Goal: Task Accomplishment & Management: Manage account settings

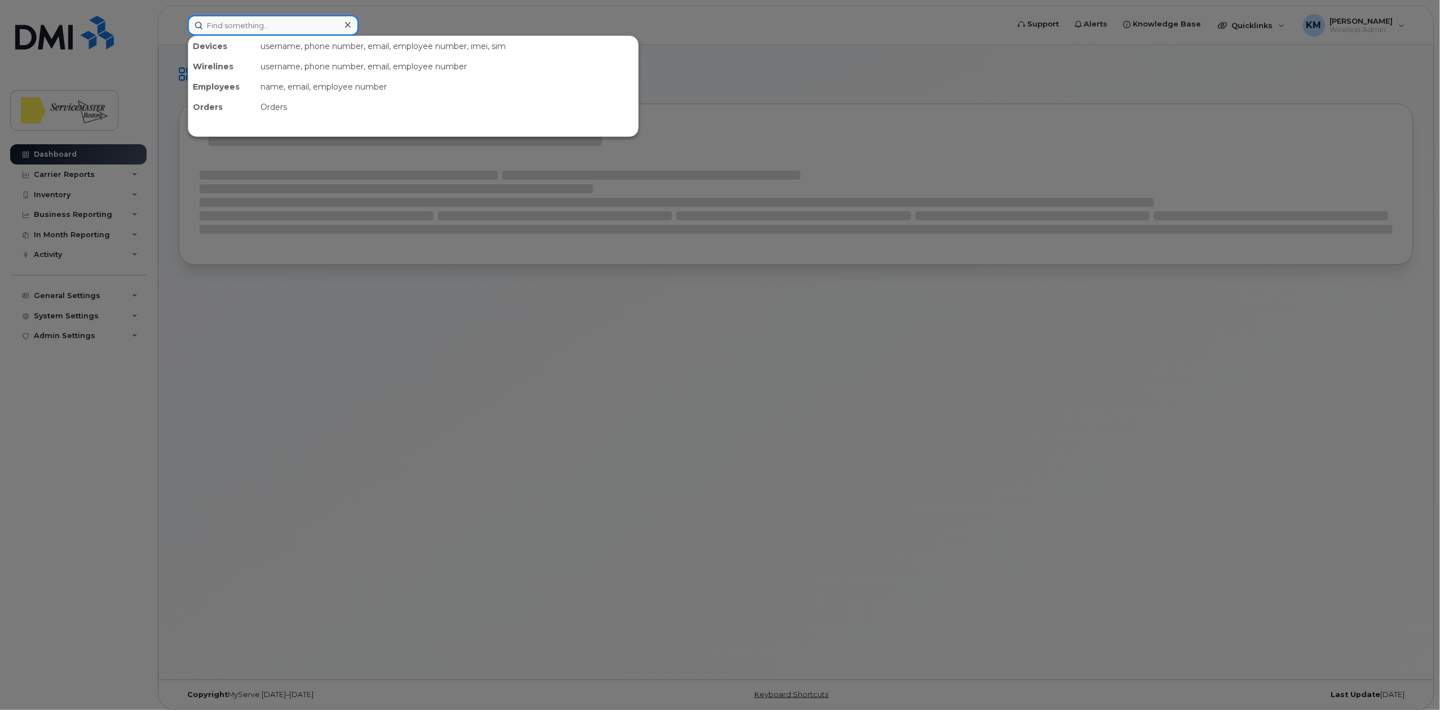
click at [255, 32] on input at bounding box center [273, 25] width 171 height 20
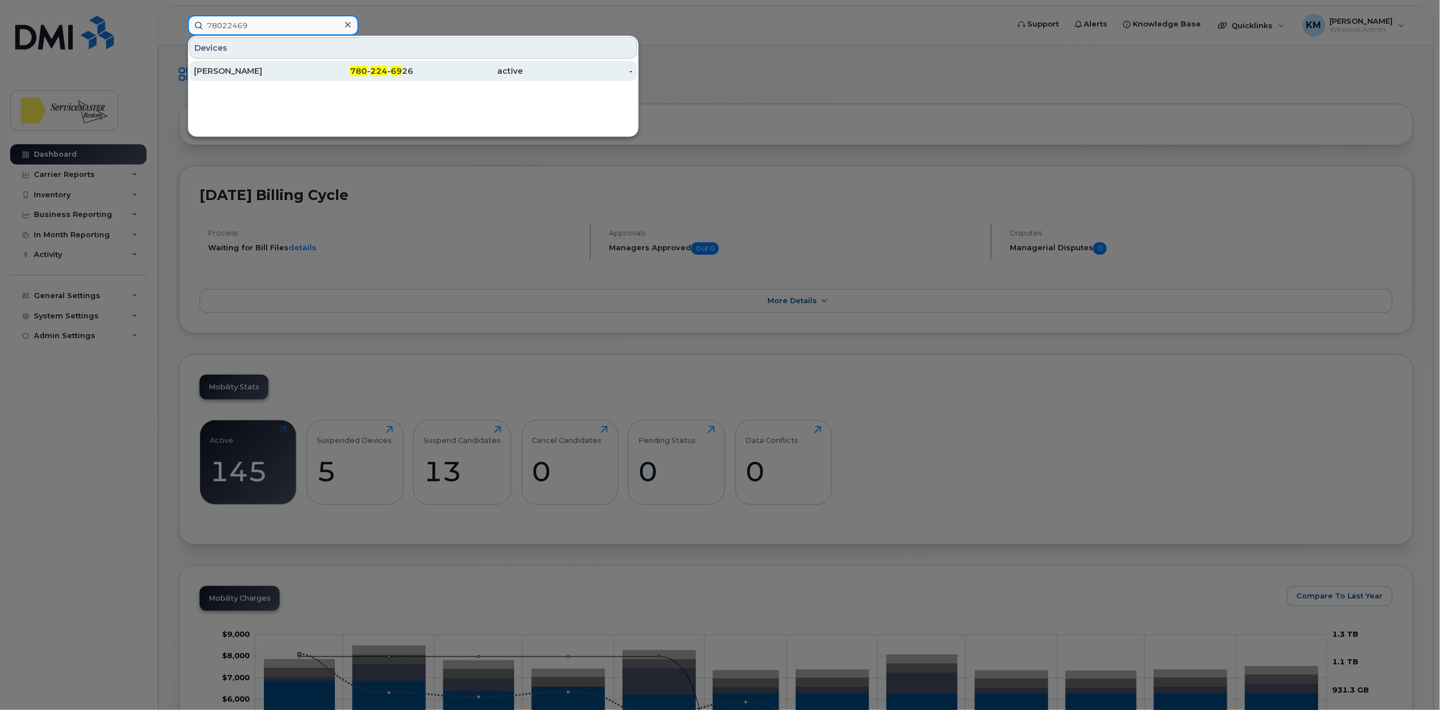
type input "78022469"
click at [296, 71] on div "[PERSON_NAME]" at bounding box center [249, 70] width 110 height 11
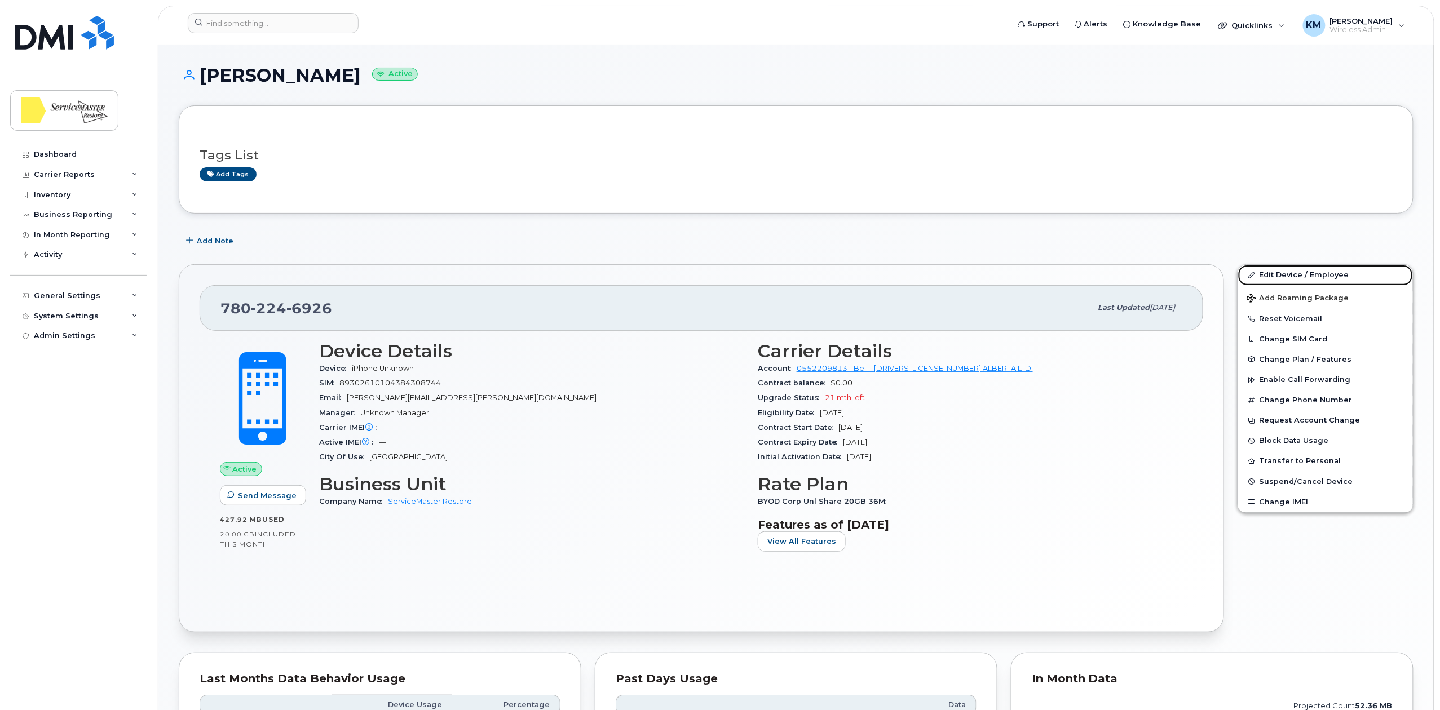
click at [1290, 277] on link "Edit Device / Employee" at bounding box center [1325, 275] width 175 height 20
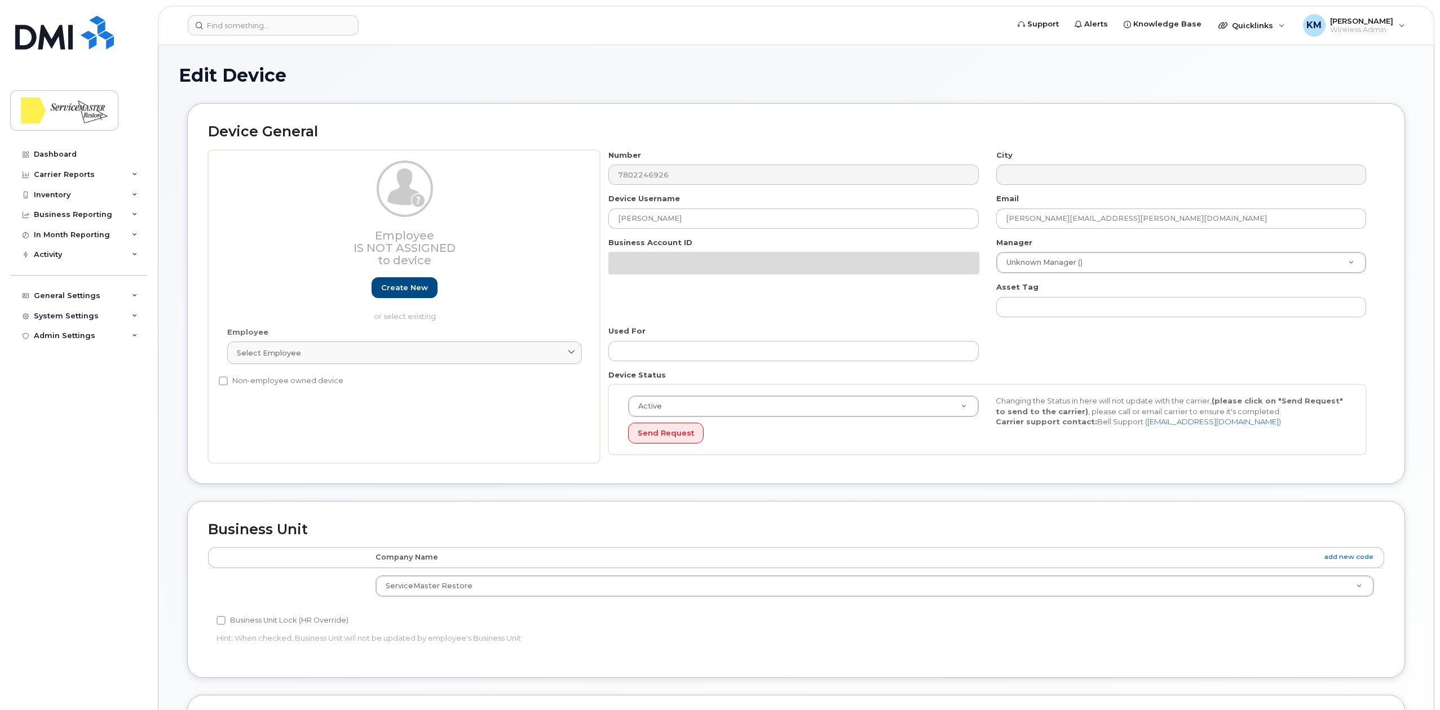
select select "33422189"
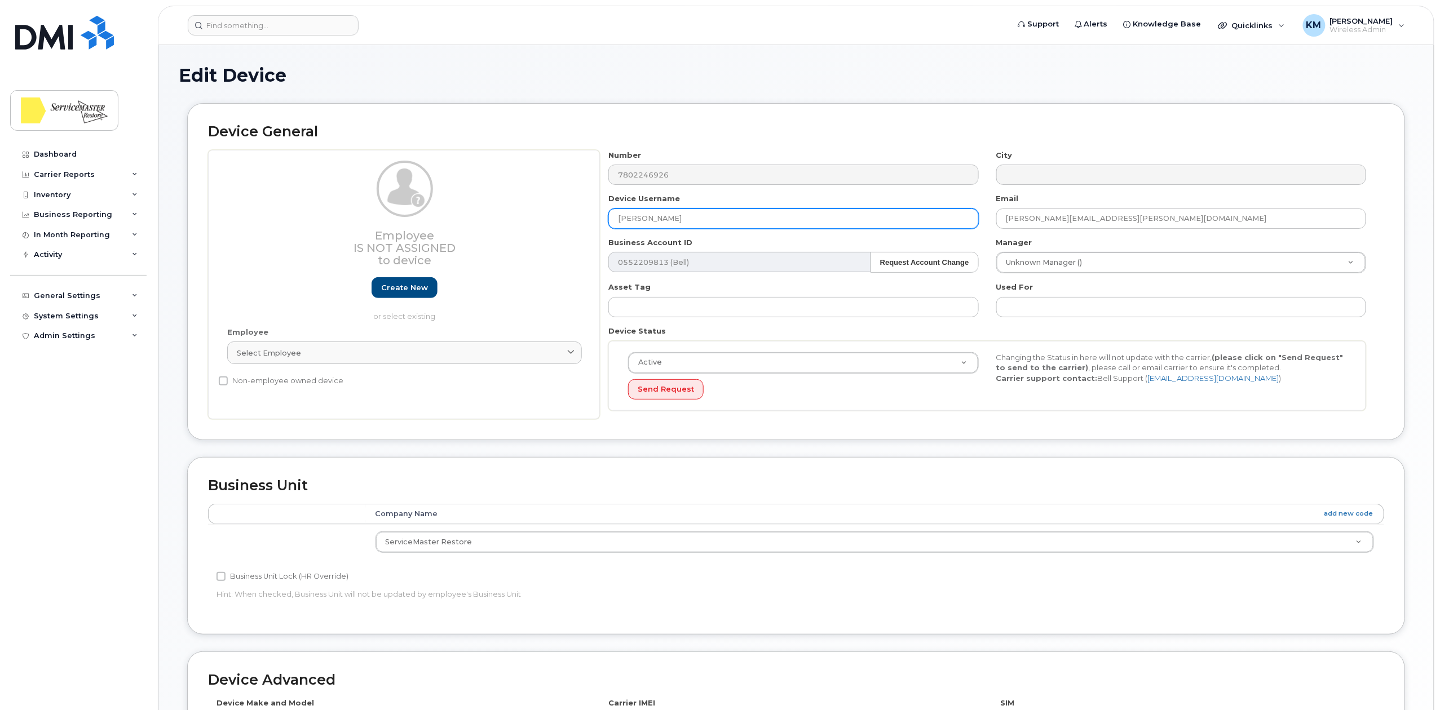
drag, startPoint x: 723, startPoint y: 220, endPoint x: 593, endPoint y: 220, distance: 129.6
click at [593, 220] on div "Employee Is not assigned to device Create new or select existing Employee Selec…" at bounding box center [796, 285] width 1176 height 270
type input "Susie Fyfe"
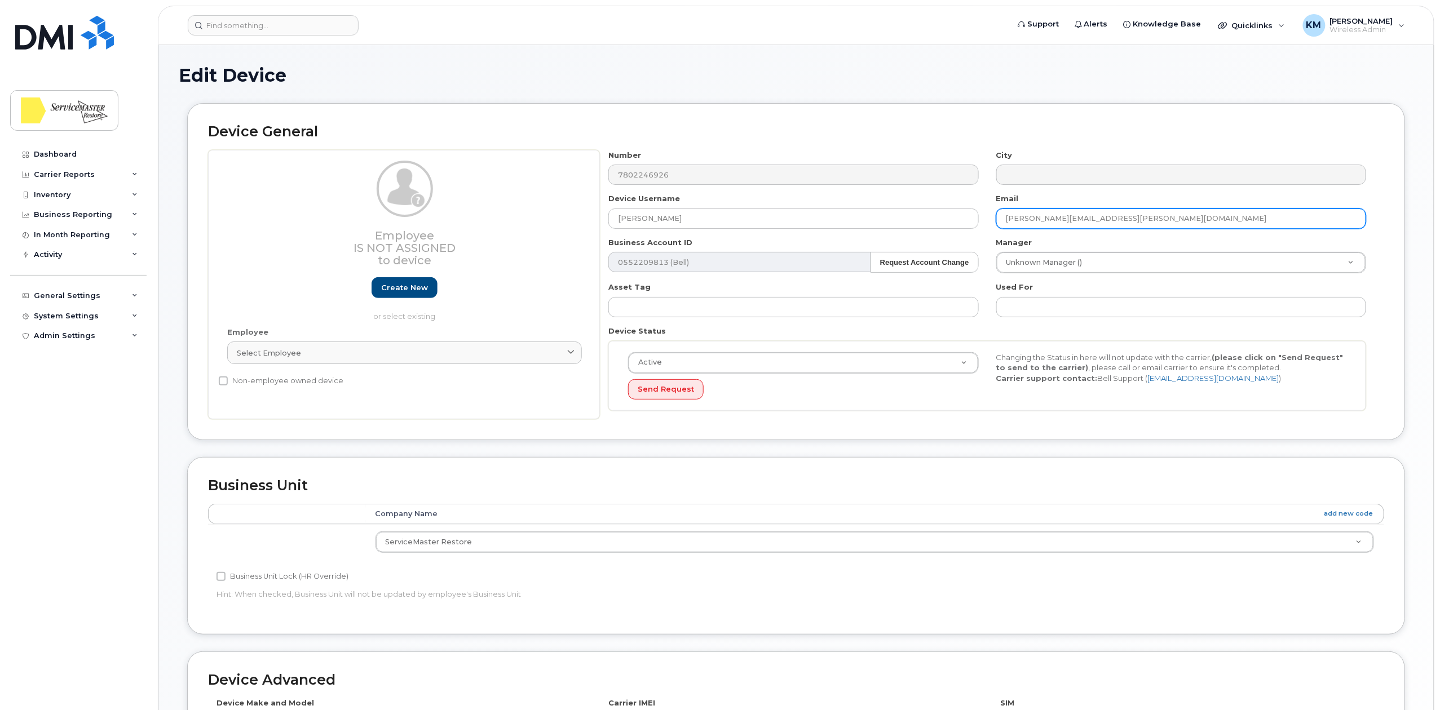
drag, startPoint x: 1063, startPoint y: 217, endPoint x: 994, endPoint y: 217, distance: 68.8
click at [994, 217] on div "Email veronica.salazar@smedmonton.ca" at bounding box center [1181, 211] width 387 height 36
type input "susie.fyfe@smedmonton.ca"
click at [978, 100] on div "Edit Device" at bounding box center [796, 84] width 1234 height 38
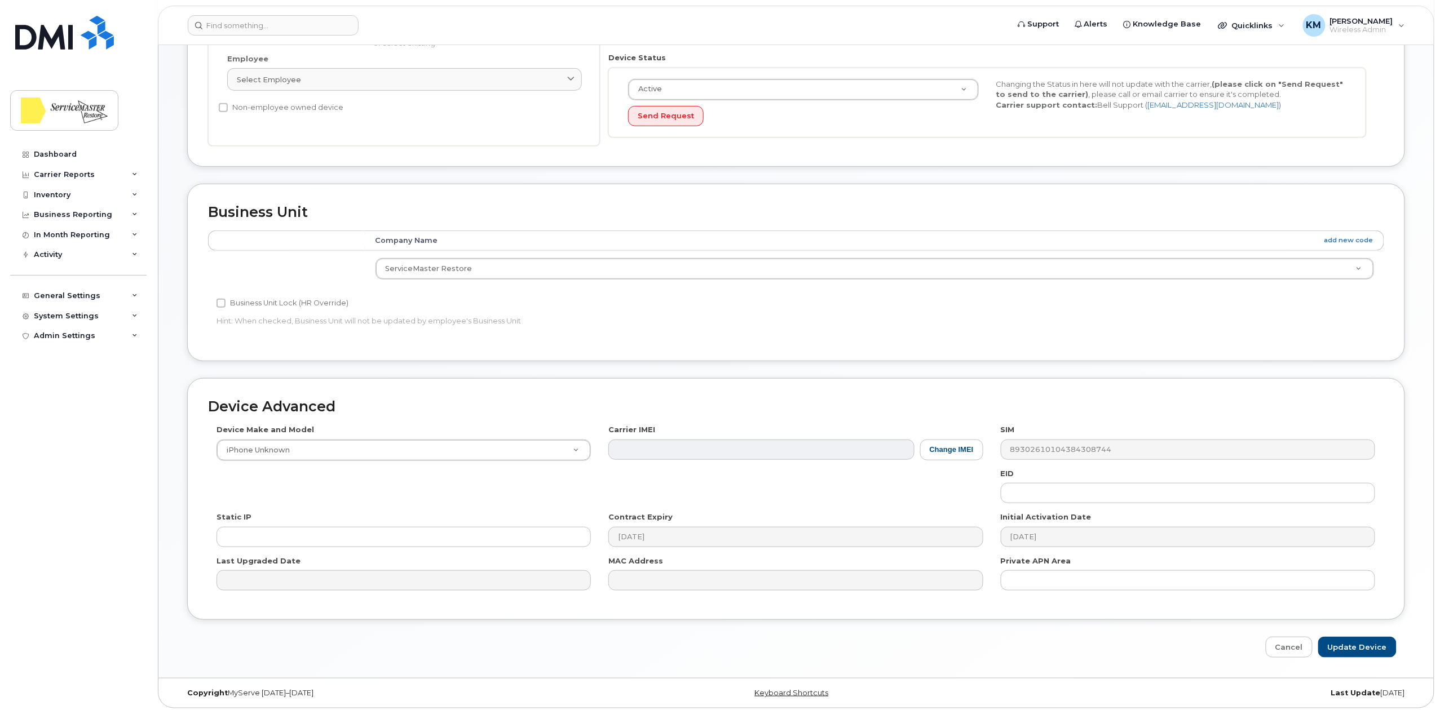
scroll to position [282, 0]
click at [1356, 650] on input "Update Device" at bounding box center [1357, 643] width 78 height 21
type input "Saving..."
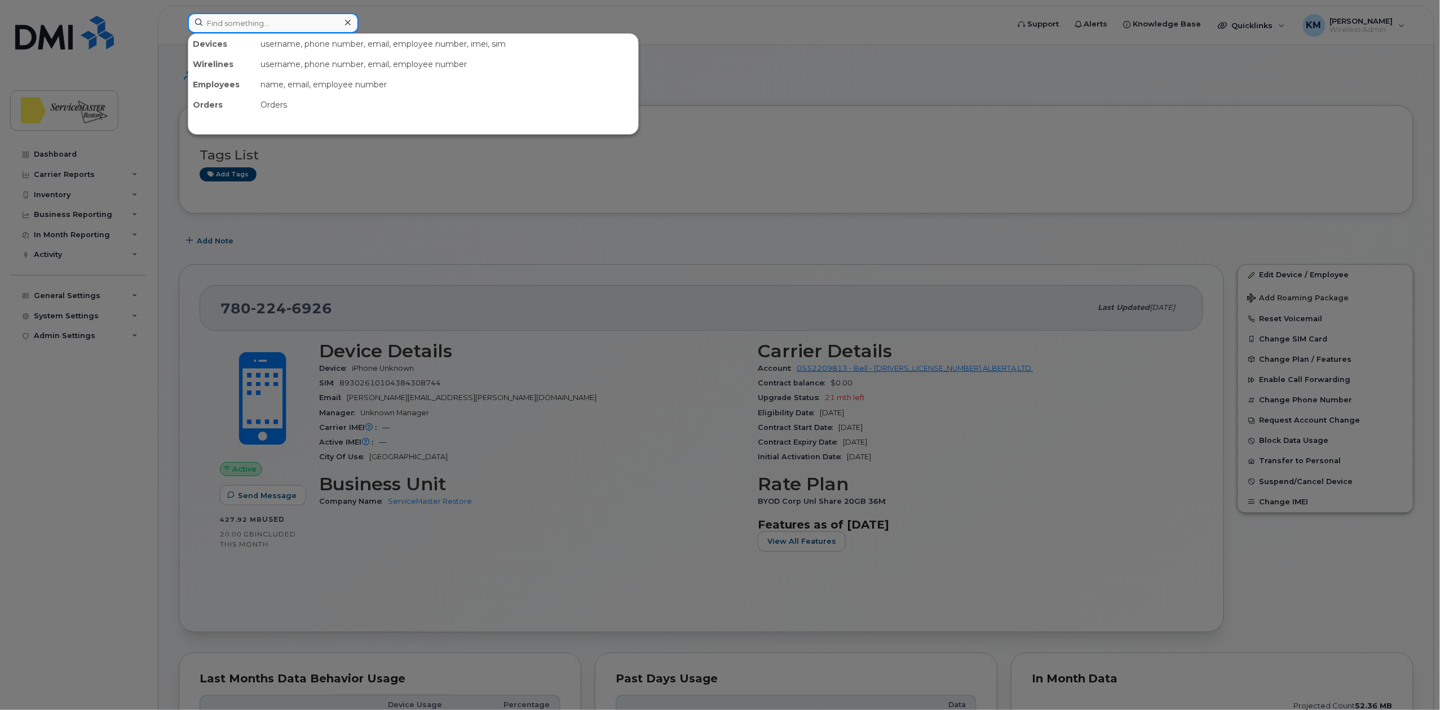
click at [228, 23] on input at bounding box center [273, 23] width 171 height 20
type input "k"
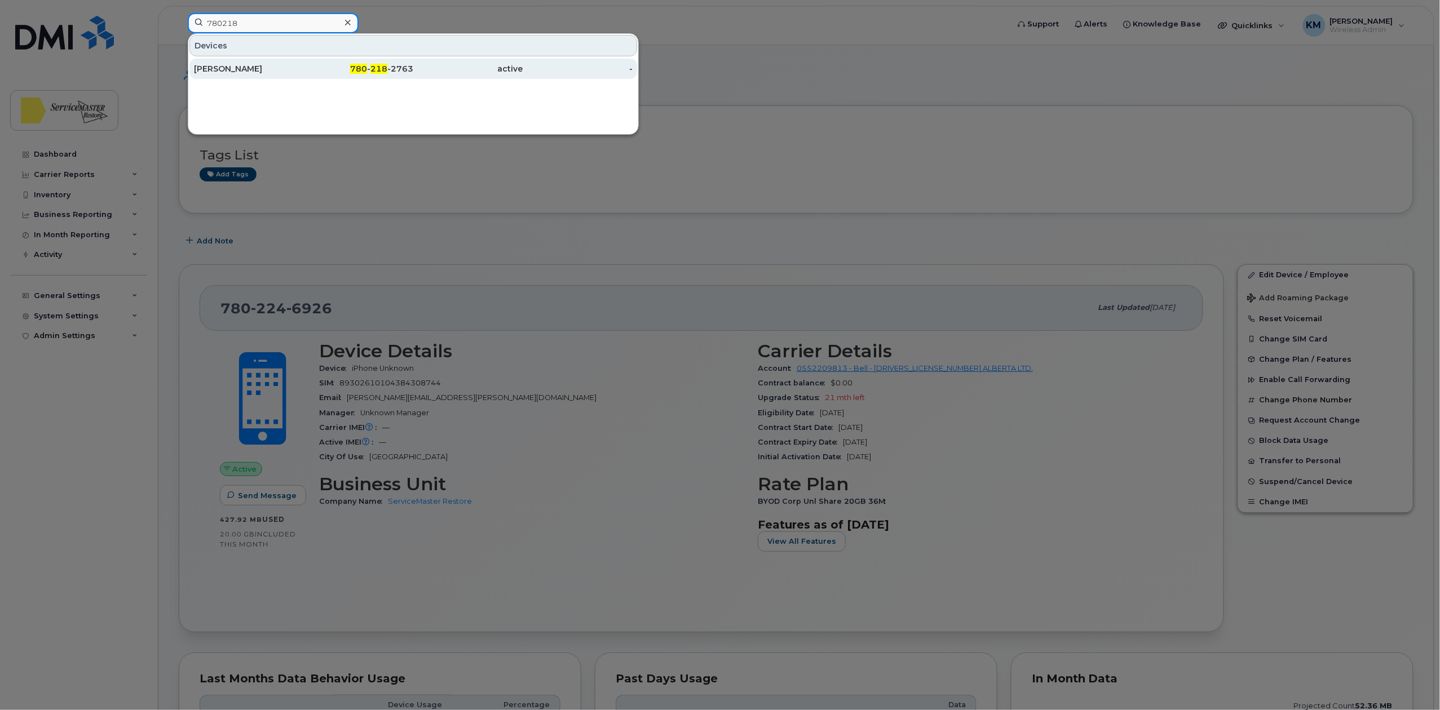
type input "780218"
click at [330, 64] on div "780 - 218 -2763" at bounding box center [359, 69] width 110 height 20
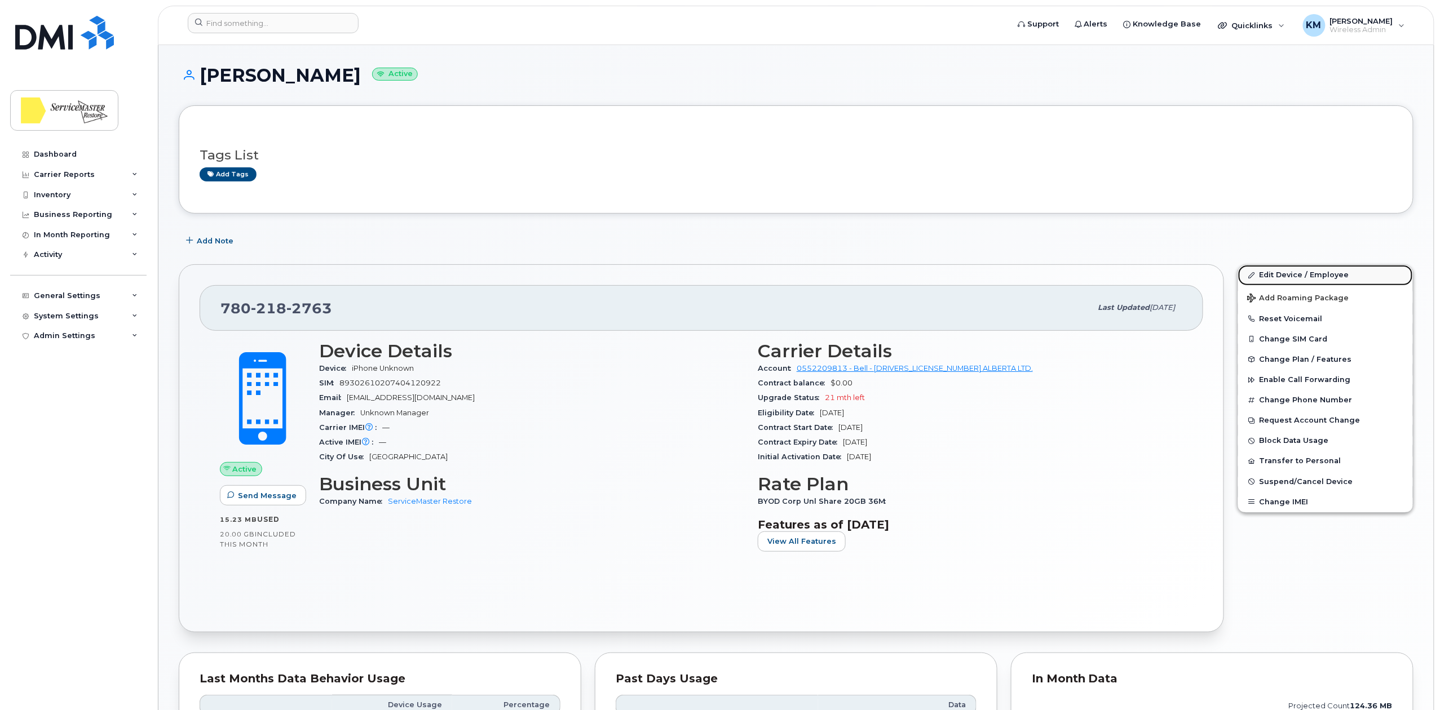
click at [1277, 273] on link "Edit Device / Employee" at bounding box center [1325, 275] width 175 height 20
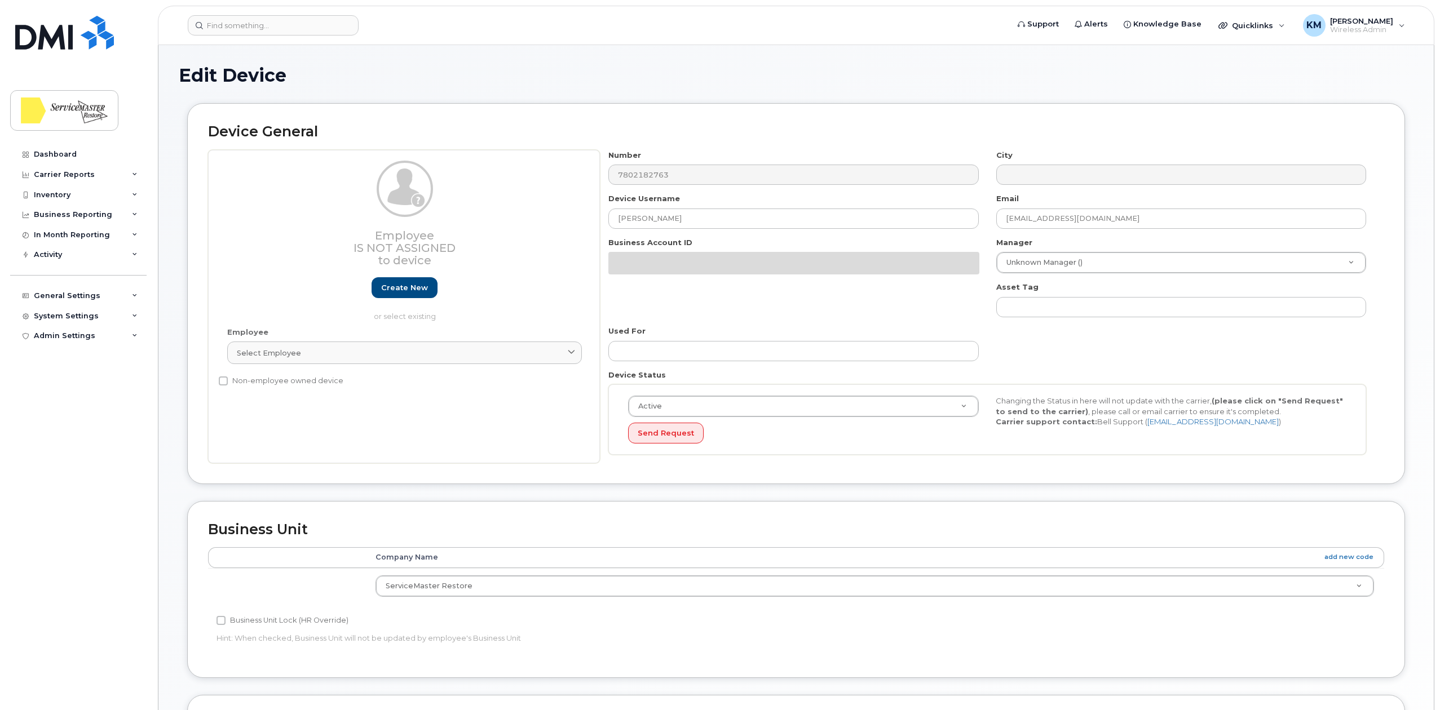
select select "33422189"
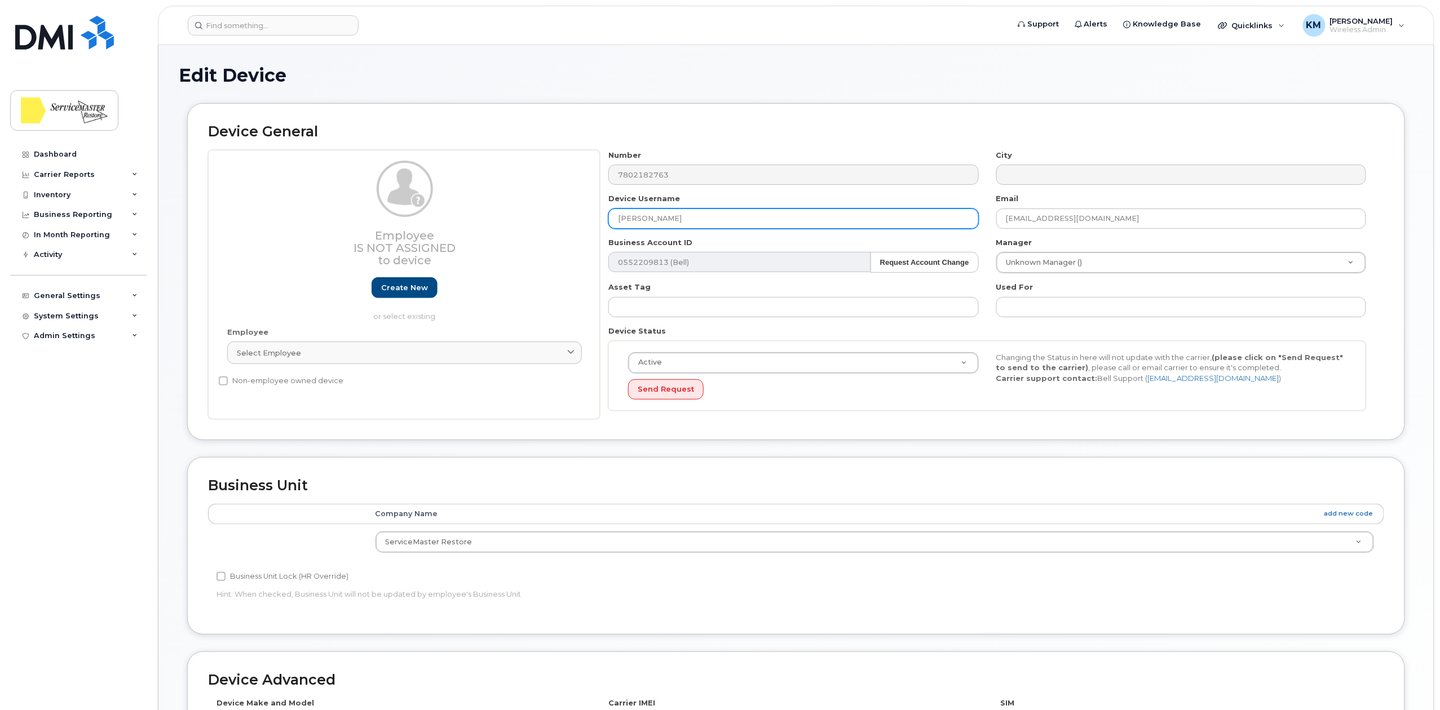
drag, startPoint x: 700, startPoint y: 218, endPoint x: 586, endPoint y: 215, distance: 113.9
click at [586, 215] on div "Employee Is not assigned to device Create new or select existing Employee Selec…" at bounding box center [796, 285] width 1176 height 270
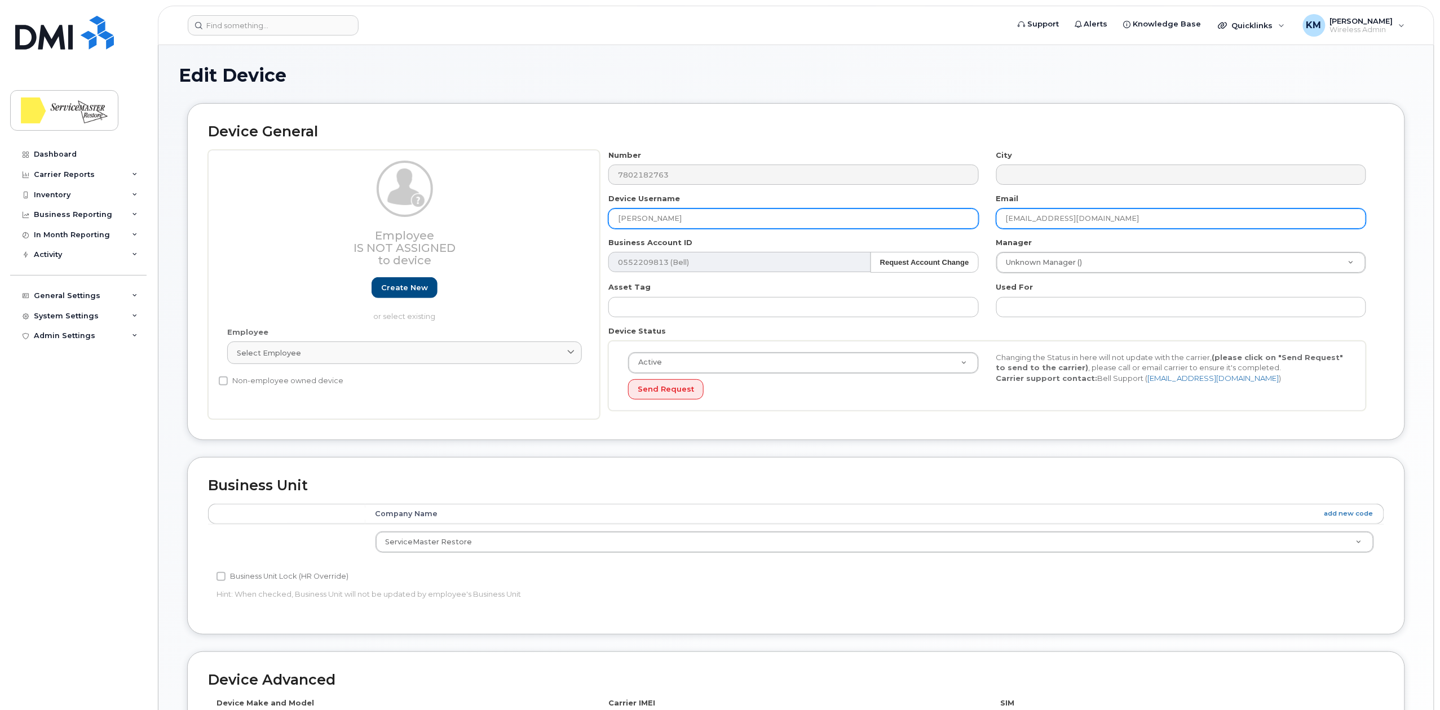
type input "[PERSON_NAME]"
drag, startPoint x: 1076, startPoint y: 217, endPoint x: 959, endPoint y: 220, distance: 117.3
click at [959, 219] on div "Number 7802182763 City Device Username Tiffany Ross Email kayla.siermachesky@sm…" at bounding box center [987, 285] width 775 height 270
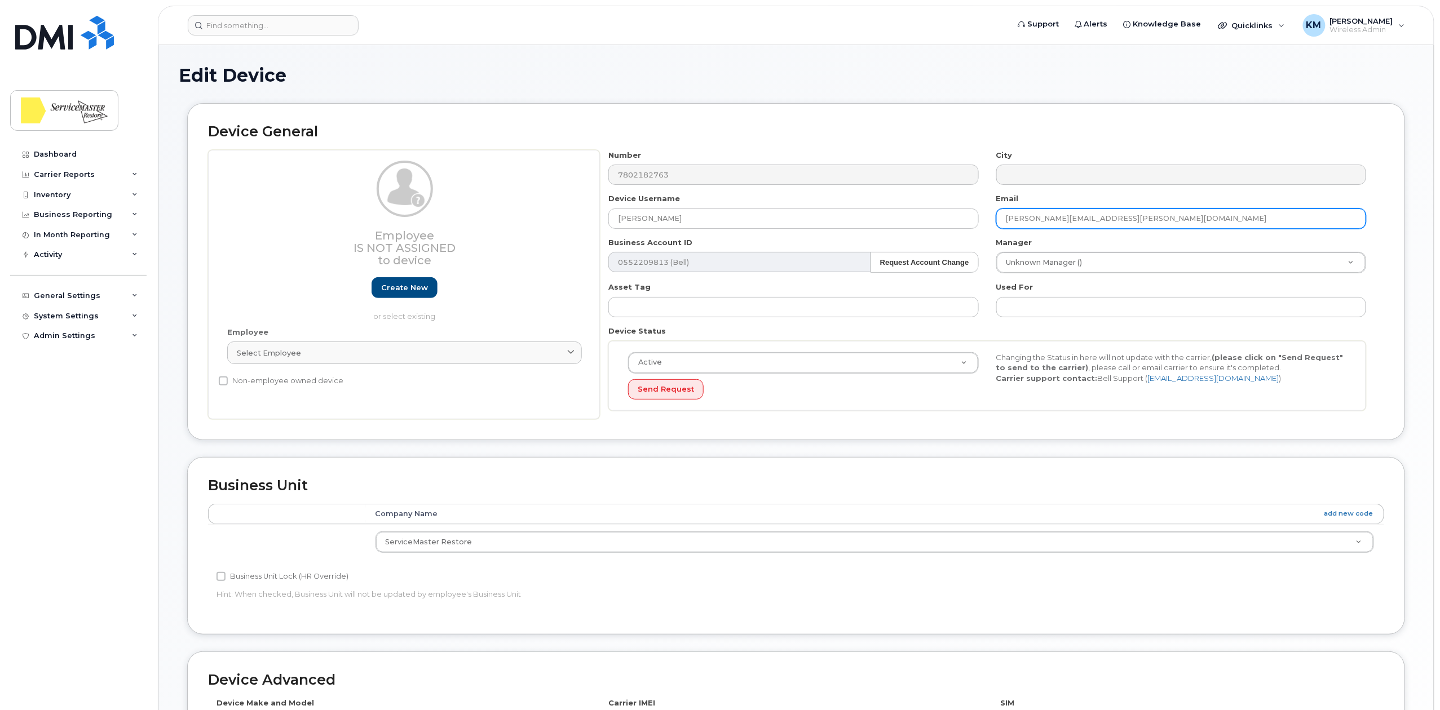
type input "[PERSON_NAME][EMAIL_ADDRESS][PERSON_NAME][DOMAIN_NAME]"
click at [892, 107] on div "Device General Employee Is not assigned to device Create new or select existing…" at bounding box center [795, 271] width 1217 height 337
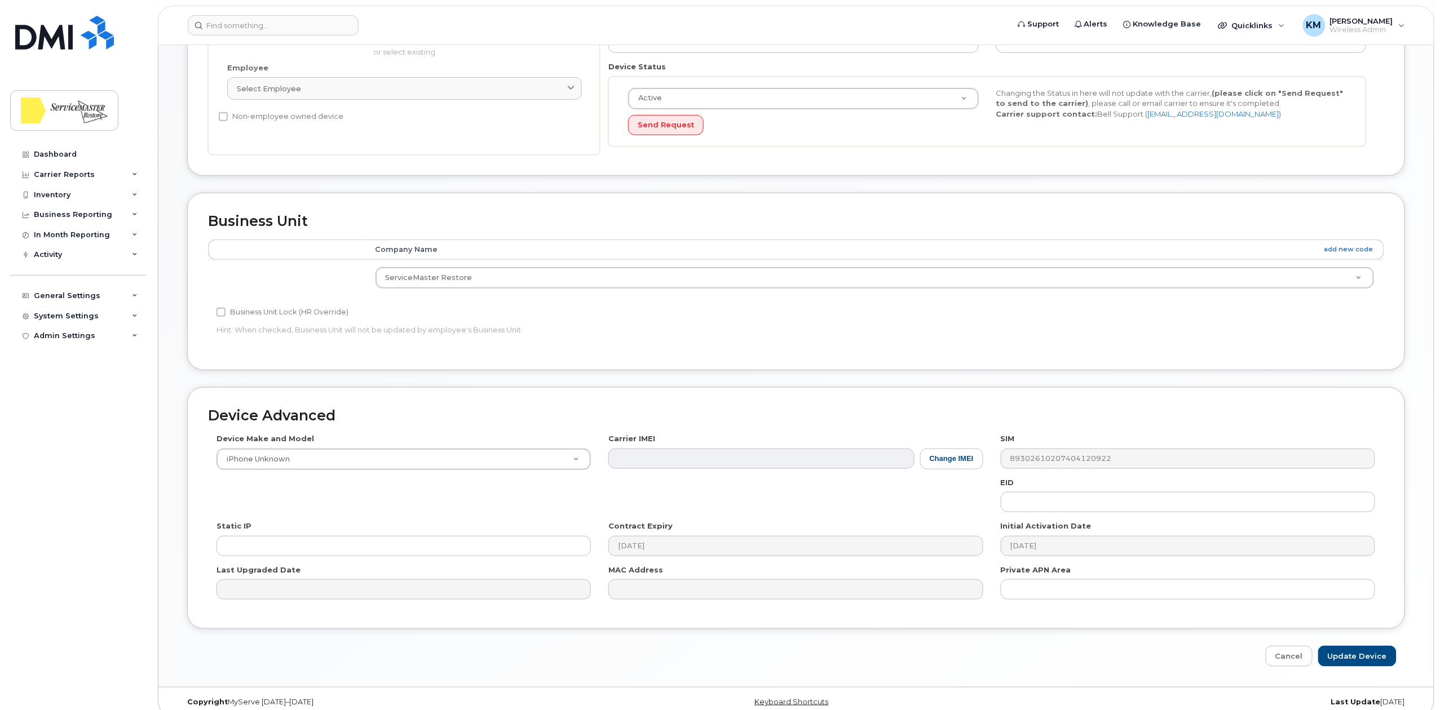
scroll to position [282, 0]
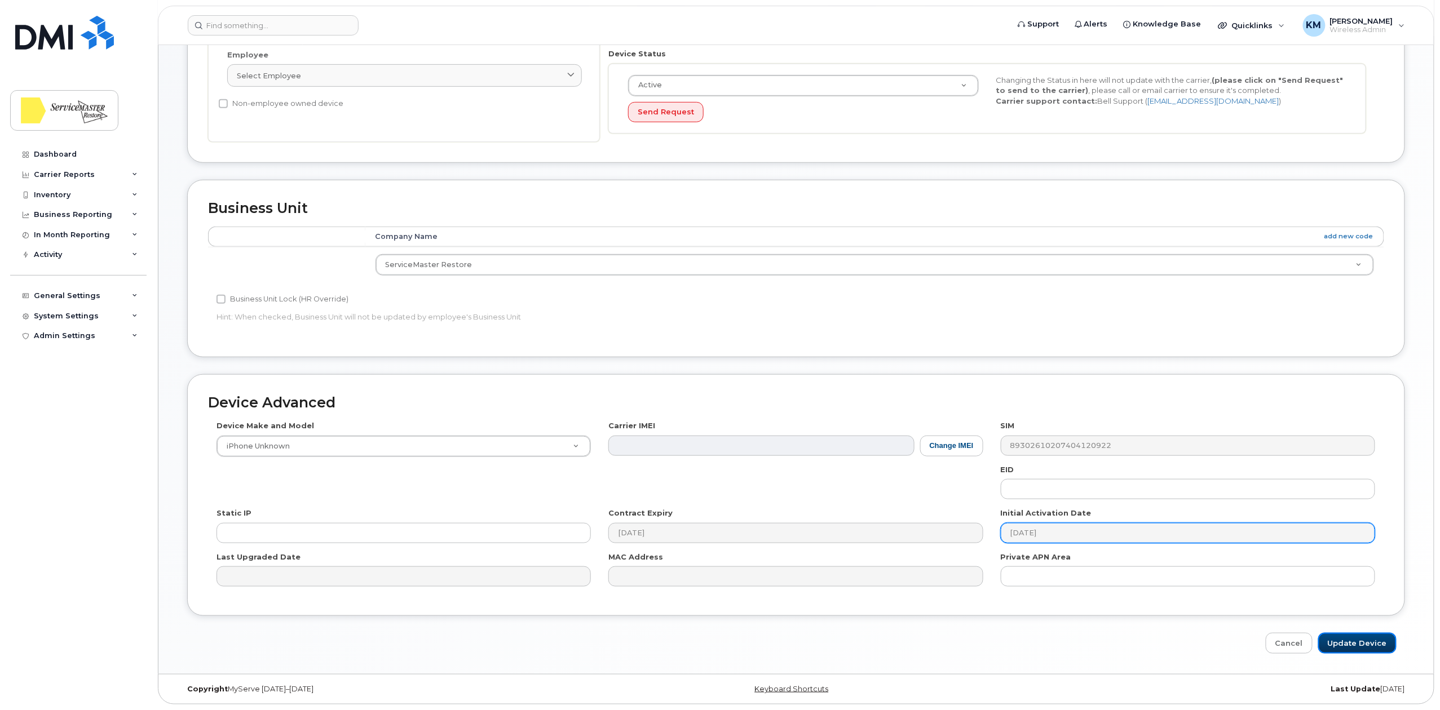
drag, startPoint x: 1351, startPoint y: 643, endPoint x: 1179, endPoint y: 526, distance: 207.4
click at [1351, 643] on input "Update Device" at bounding box center [1357, 643] width 78 height 21
type input "Saving..."
